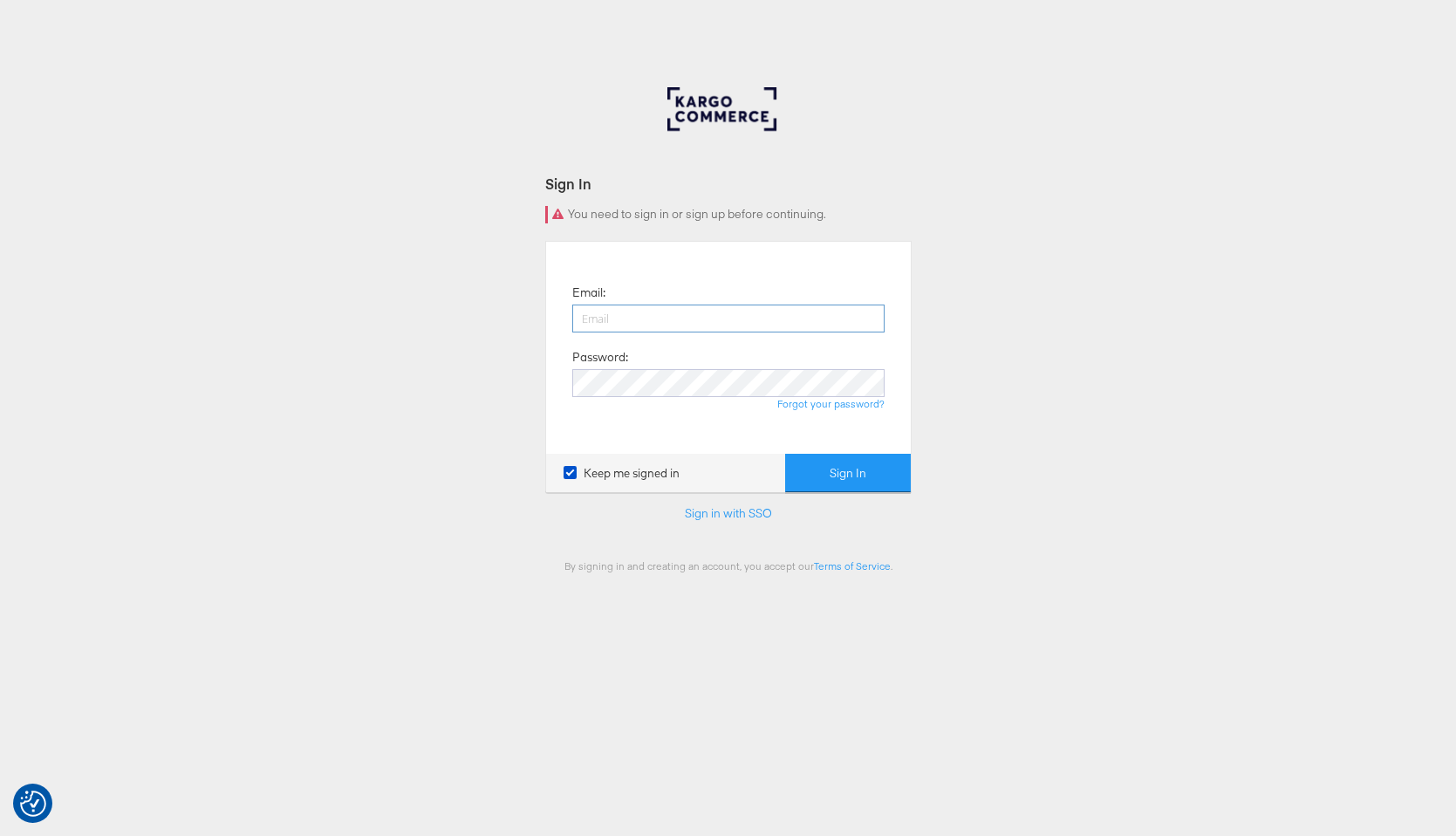
click at [572, 332] on div at bounding box center [572, 332] width 0 height 0
type input "[EMAIL_ADDRESS][DOMAIN_NAME]"
click at [853, 482] on button "Sign In" at bounding box center [848, 472] width 126 height 39
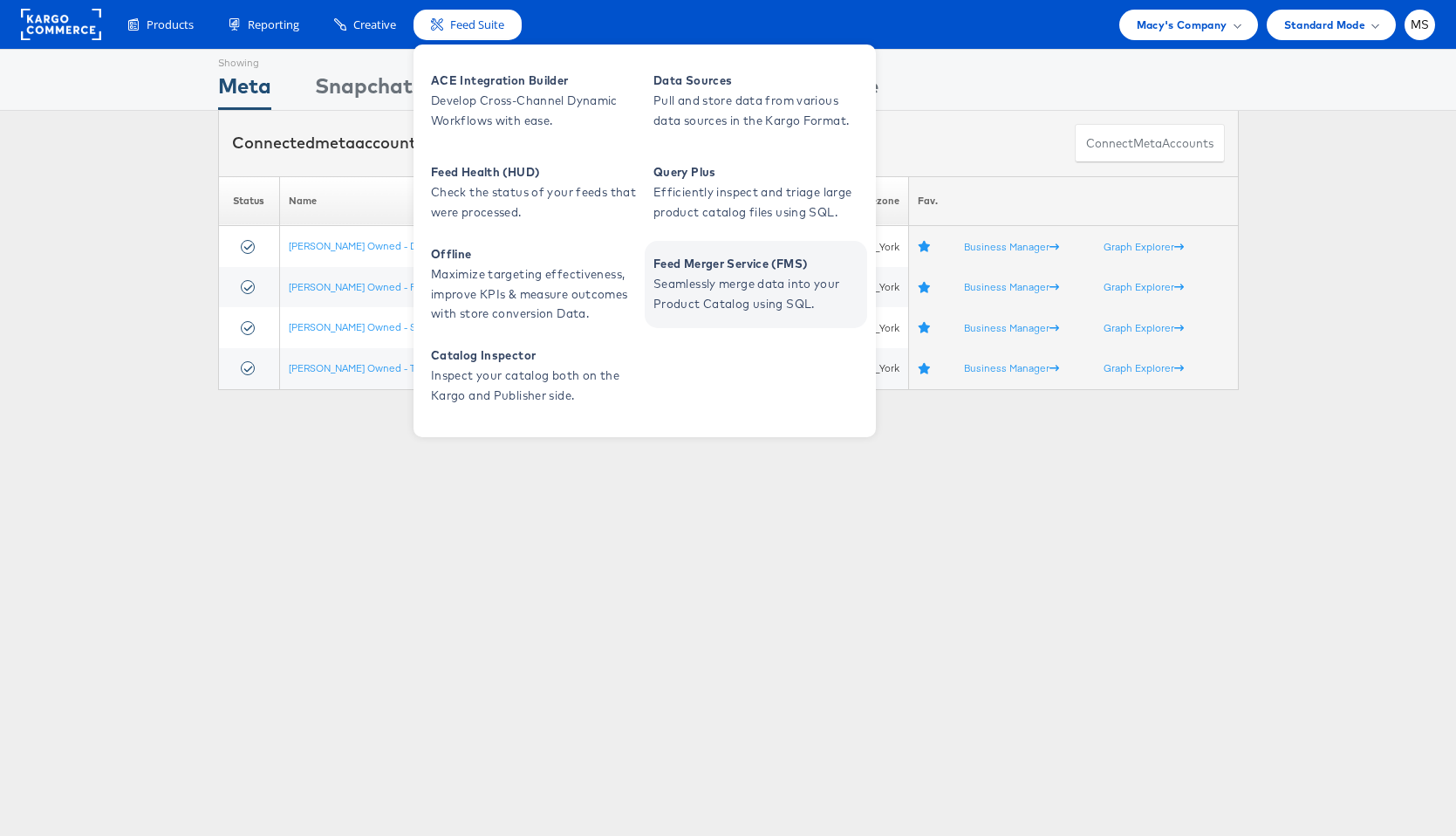
click at [675, 281] on span "Seamlessly merge data into your Product Catalog using SQL." at bounding box center [758, 294] width 209 height 40
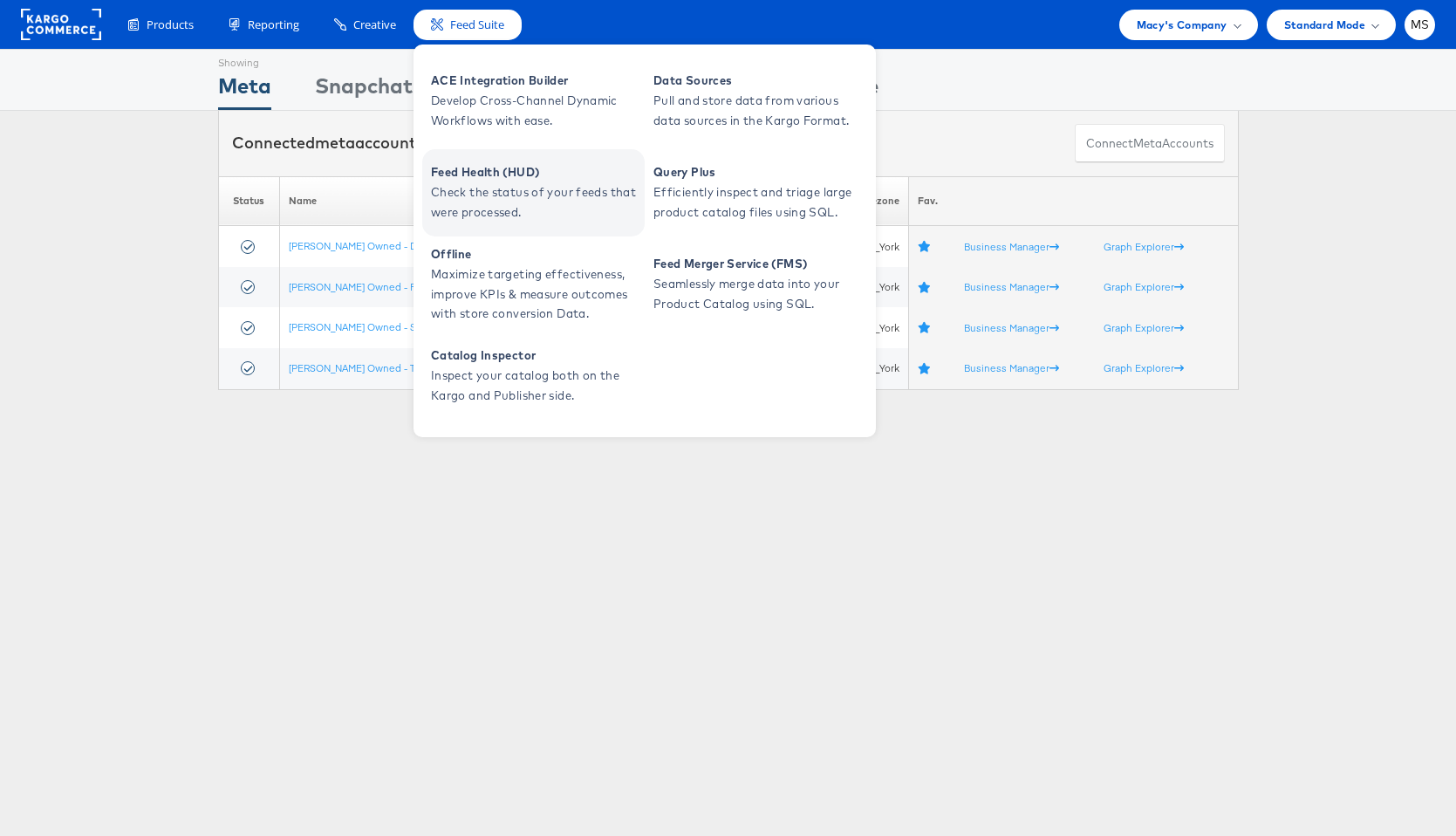
click at [514, 214] on span "Check the status of your feeds that were processed." at bounding box center [536, 202] width 209 height 40
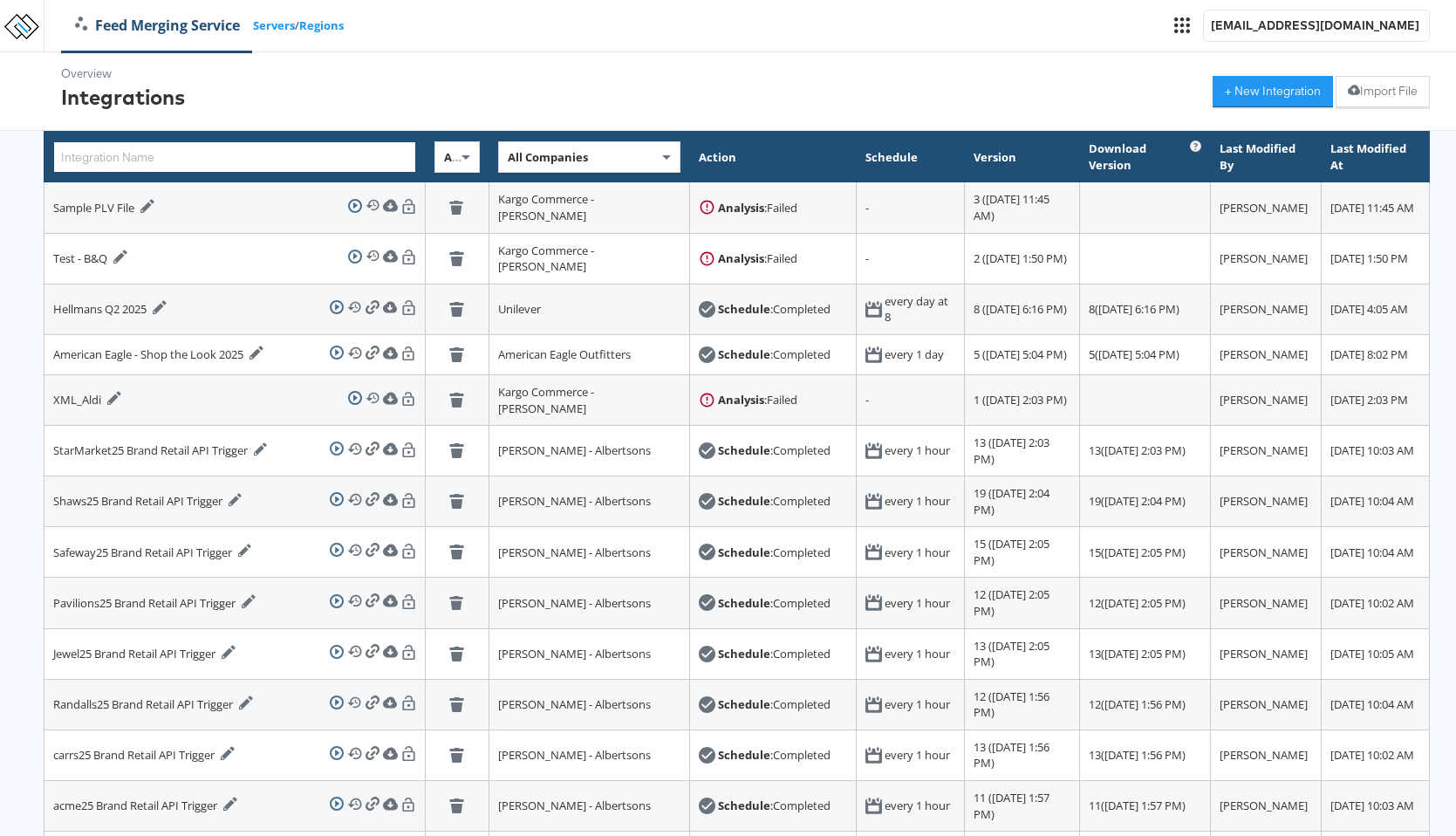
click at [242, 154] on input "text" at bounding box center [234, 156] width 363 height 31
type input "macys"
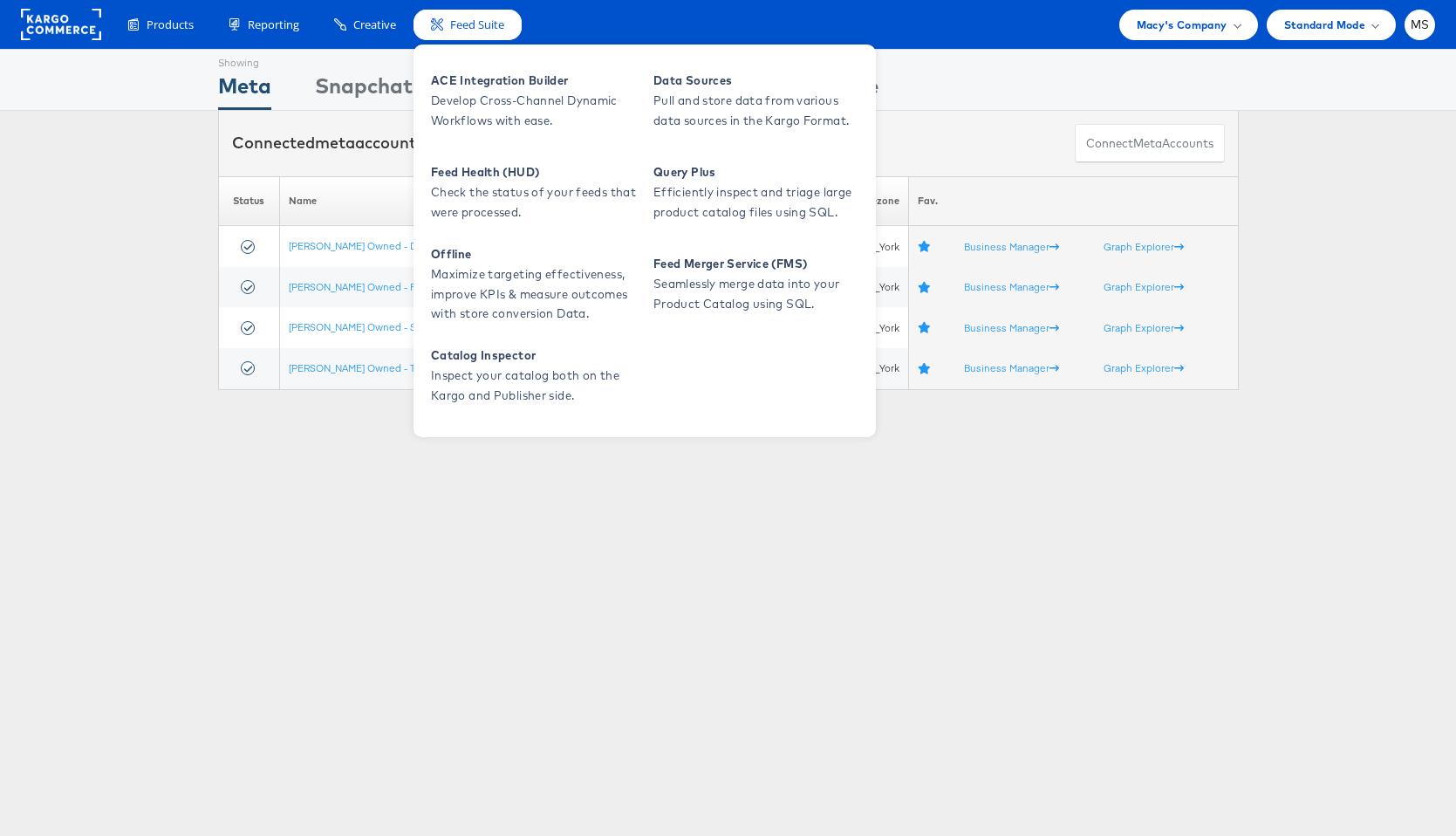
click at [482, 30] on span "Feed Suite" at bounding box center [477, 24] width 54 height 16
click at [536, 95] on span "Develop Cross-Channel Dynamic Workflows with ease." at bounding box center [536, 110] width 209 height 40
